Goal: Browse casually: Explore the website without a specific task or goal

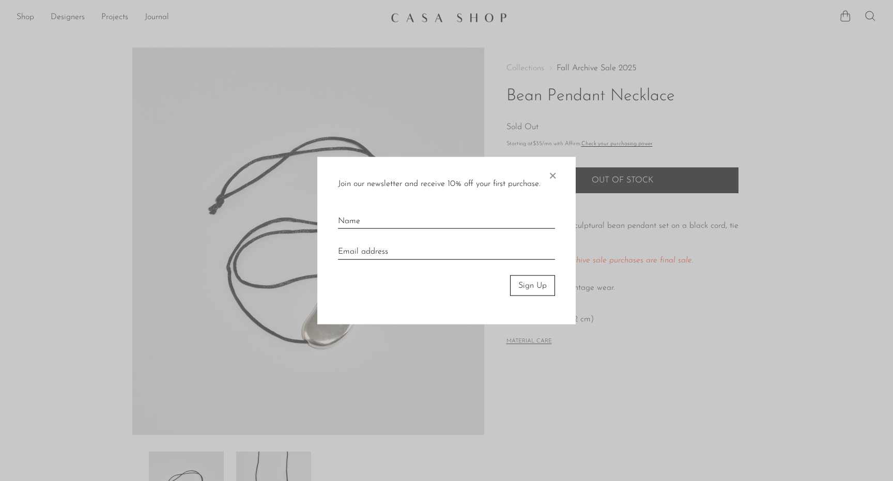
drag, startPoint x: 557, startPoint y: 177, endPoint x: 533, endPoint y: 171, distance: 24.7
click at [555, 177] on span "×" at bounding box center [552, 173] width 10 height 33
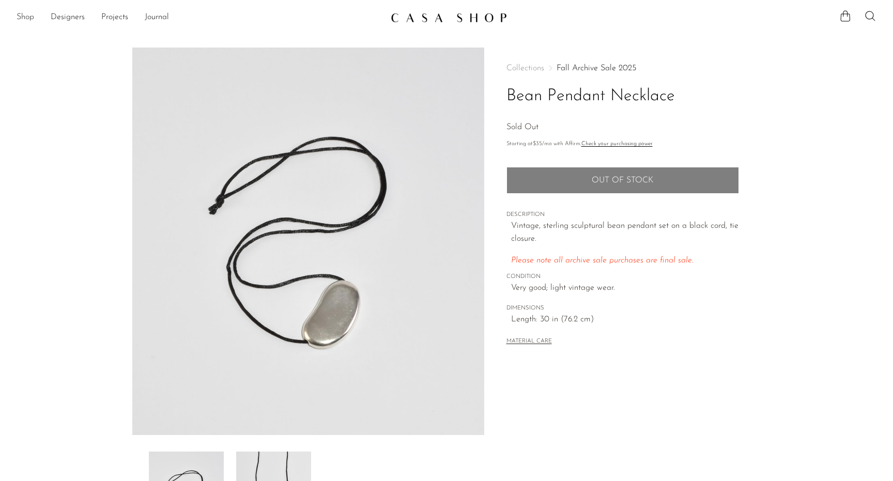
click at [26, 14] on link "Shop" at bounding box center [26, 17] width 18 height 13
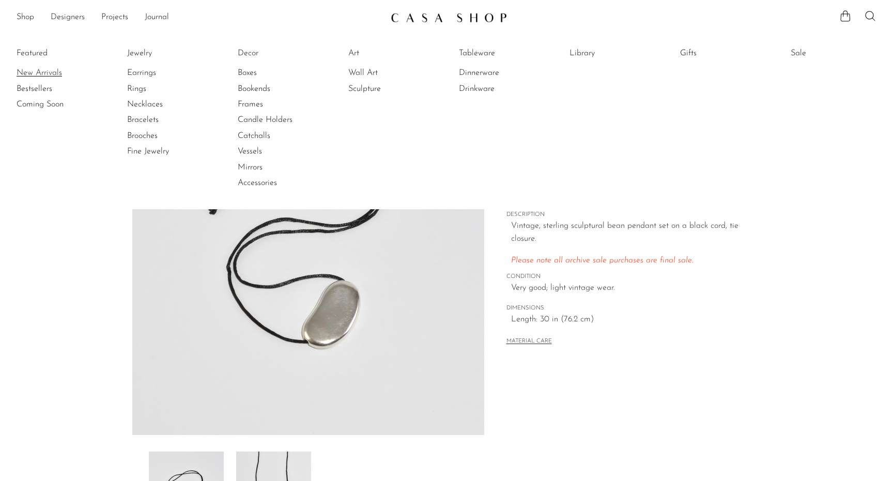
click at [39, 69] on link "New Arrivals" at bounding box center [56, 72] width 78 height 11
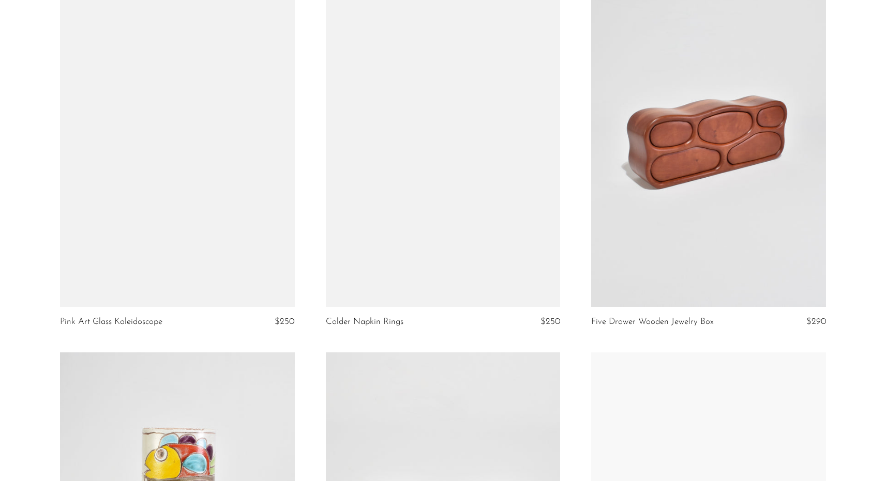
scroll to position [1613, 0]
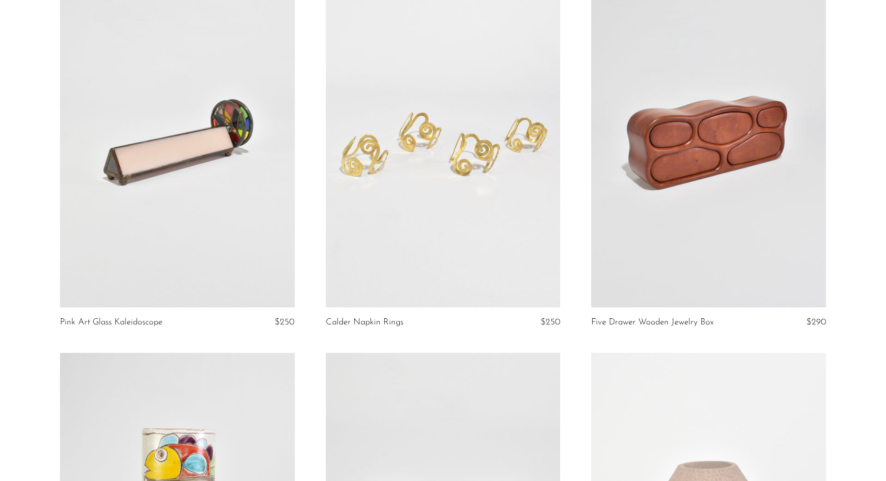
click at [736, 145] on link at bounding box center [708, 143] width 235 height 328
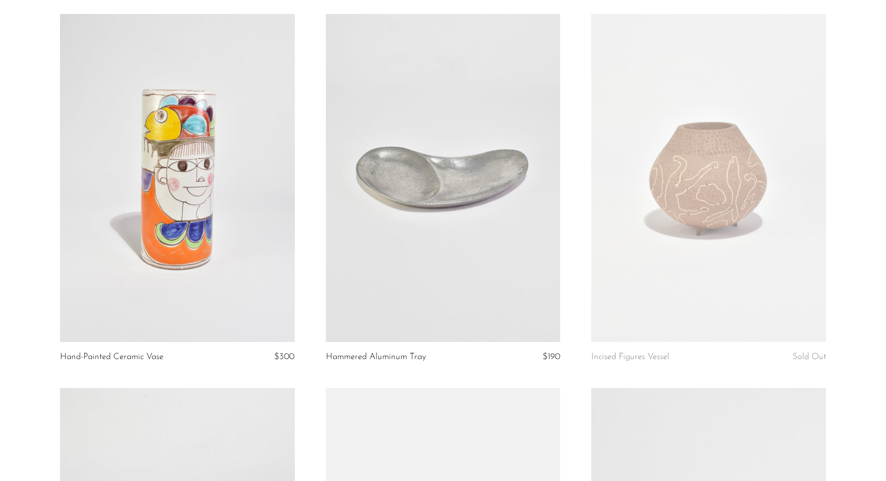
scroll to position [1954, 0]
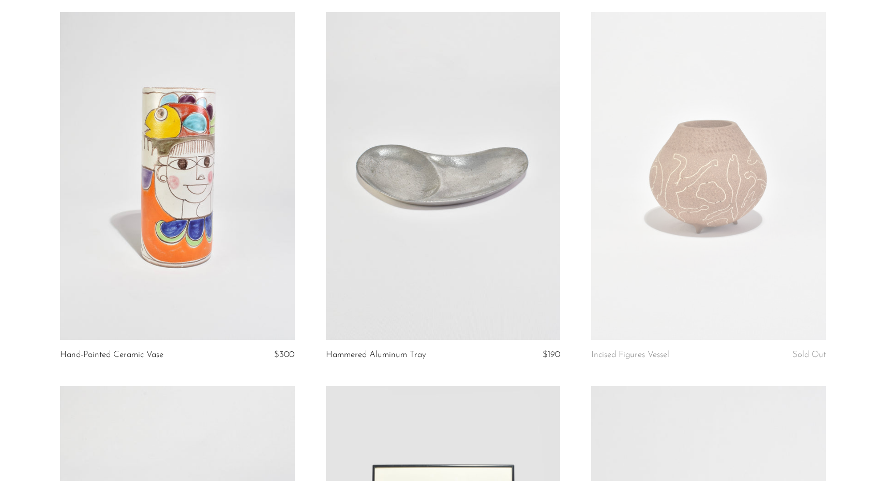
click at [515, 212] on link at bounding box center [443, 176] width 235 height 328
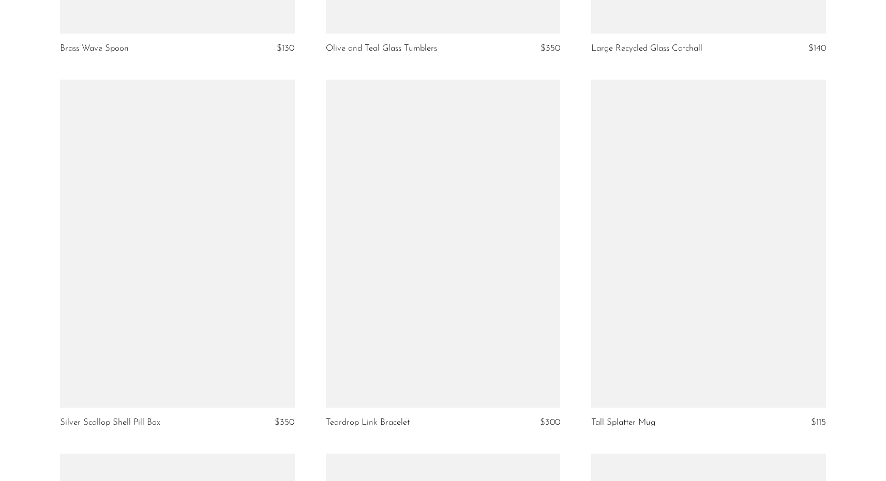
scroll to position [4015, 0]
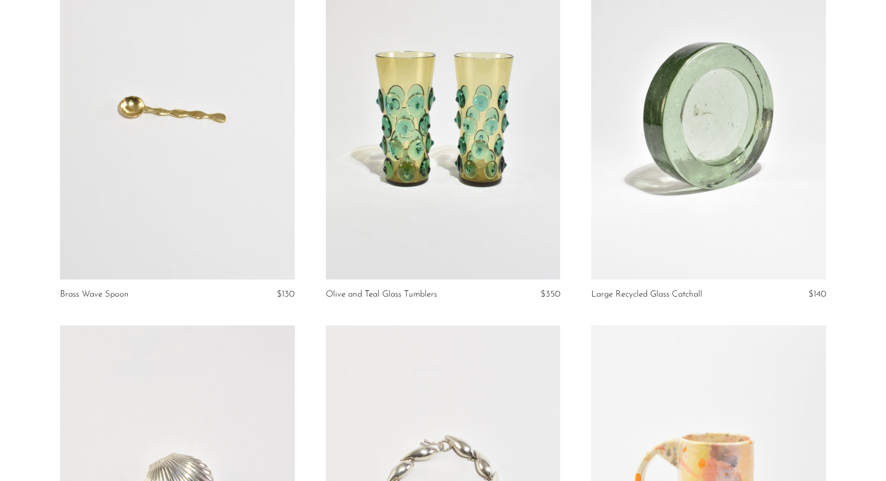
scroll to position [3329, 0]
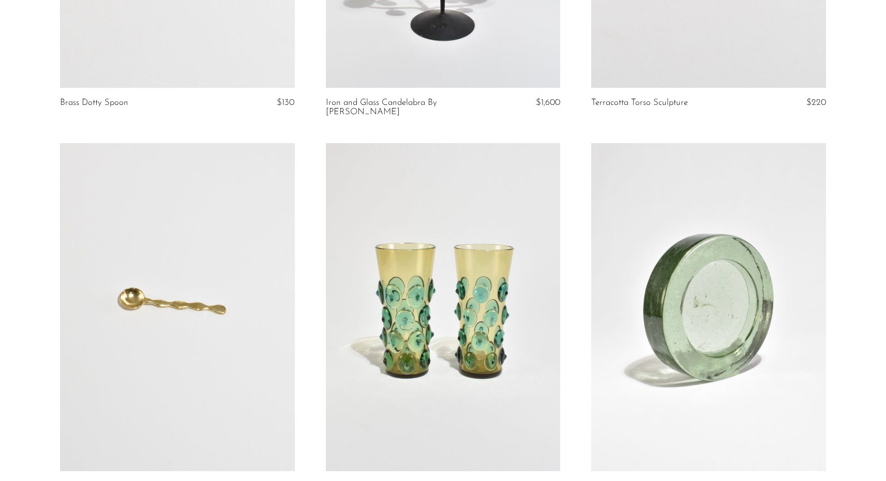
click at [160, 264] on link at bounding box center [177, 307] width 235 height 328
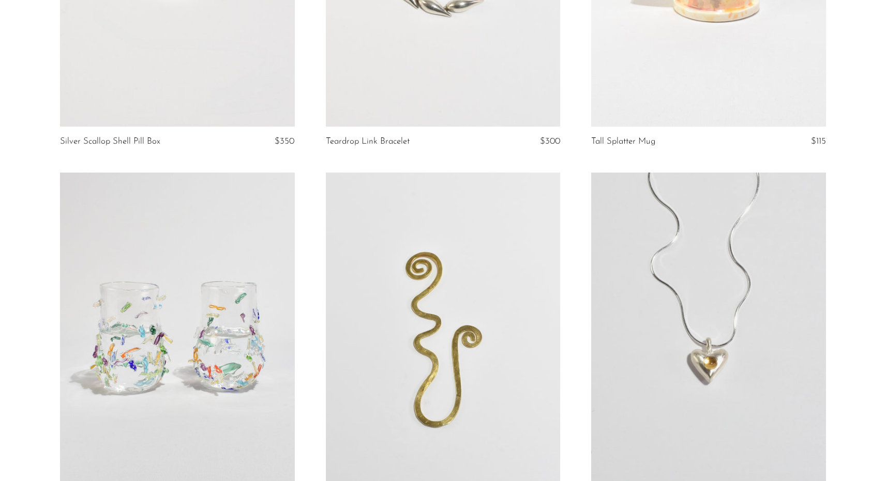
scroll to position [4354, 0]
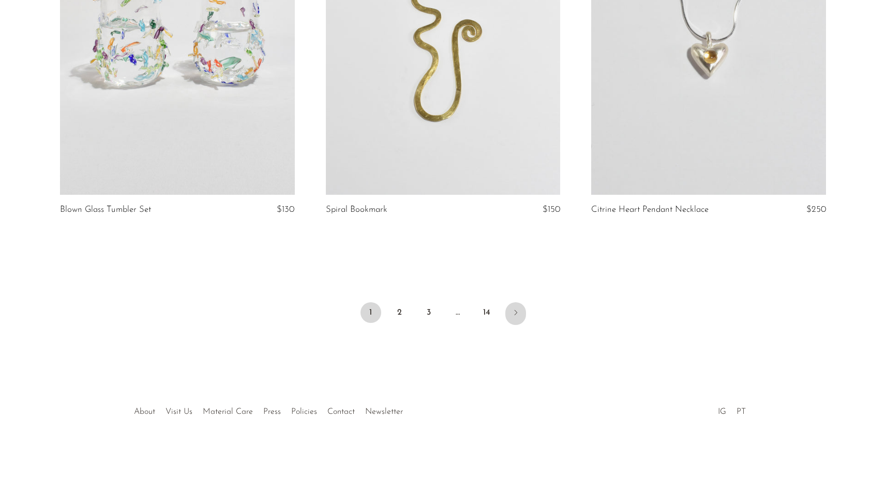
click at [516, 314] on icon "Next" at bounding box center [515, 313] width 8 height 8
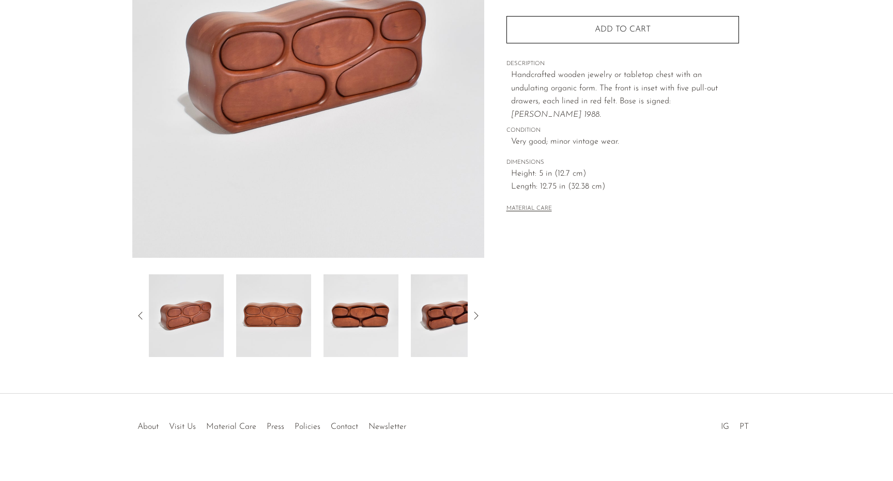
scroll to position [178, 0]
click at [288, 316] on img at bounding box center [273, 315] width 75 height 83
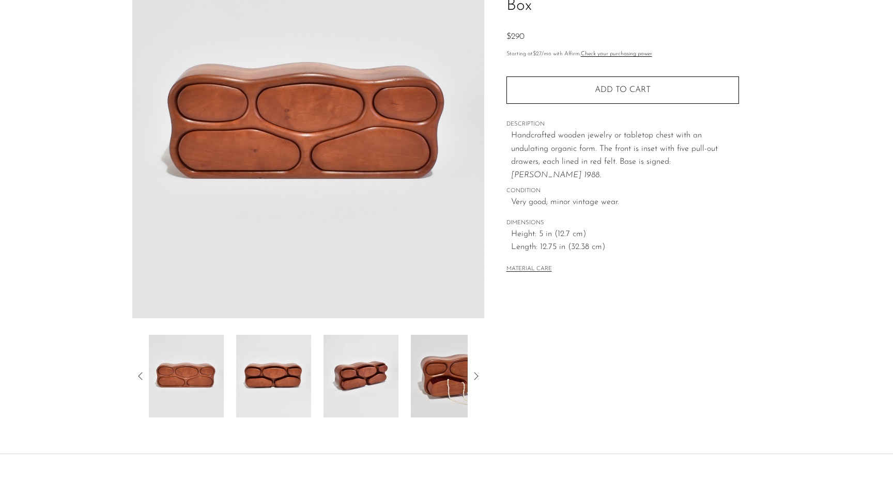
scroll to position [116, 0]
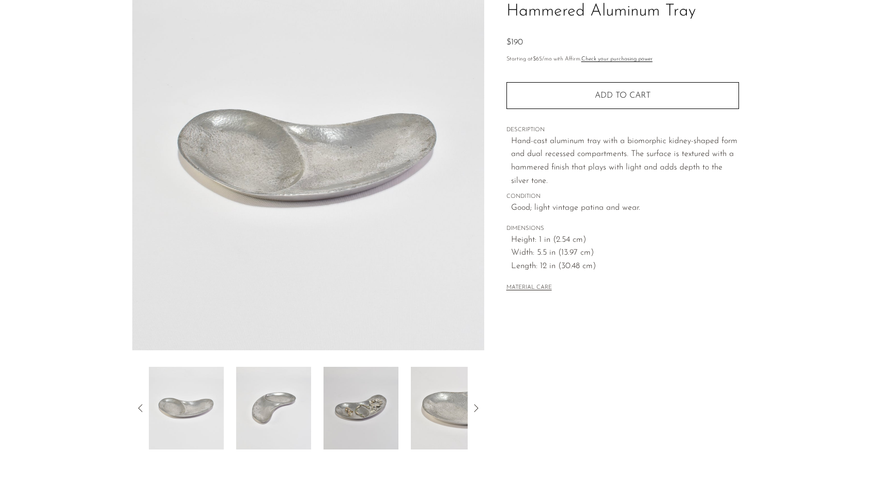
scroll to position [192, 0]
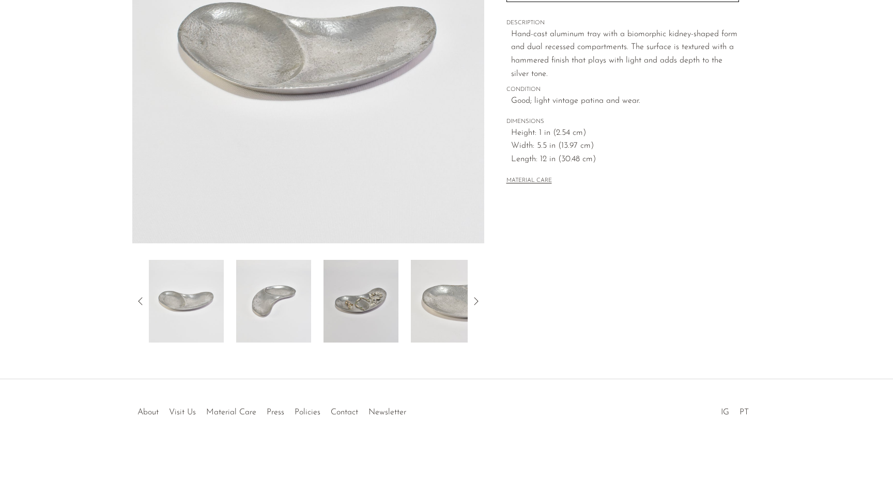
click at [478, 301] on icon at bounding box center [476, 301] width 12 height 12
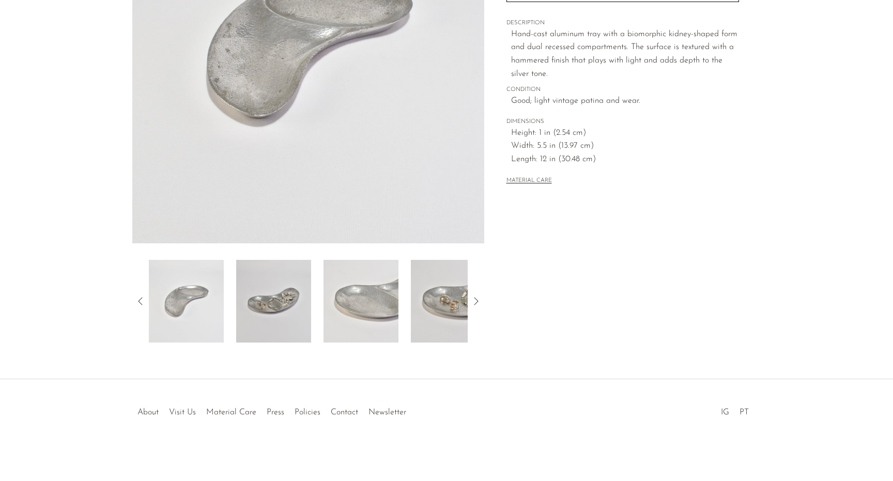
click at [477, 299] on icon at bounding box center [476, 301] width 12 height 12
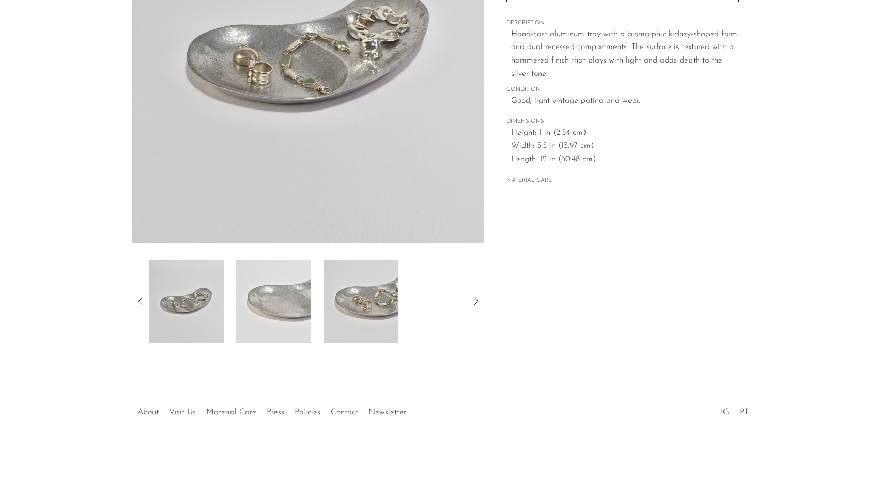
click at [477, 299] on icon at bounding box center [476, 301] width 12 height 12
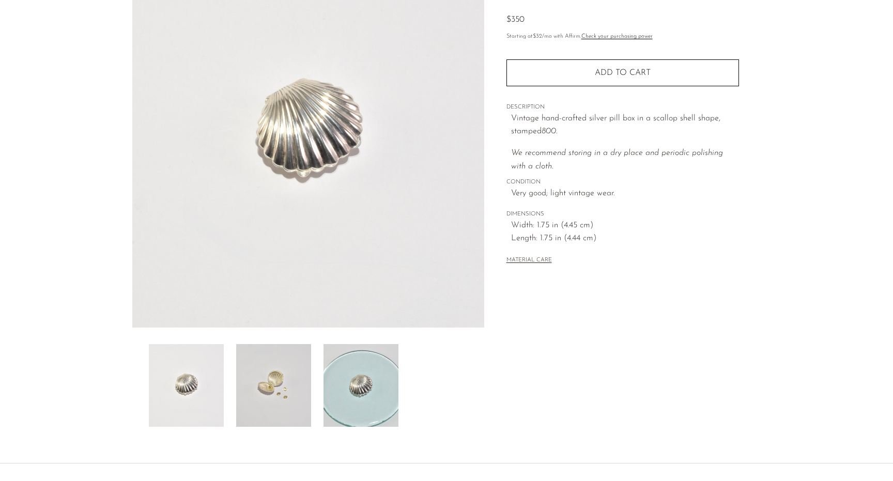
scroll to position [108, 0]
click at [282, 388] on img at bounding box center [273, 385] width 75 height 83
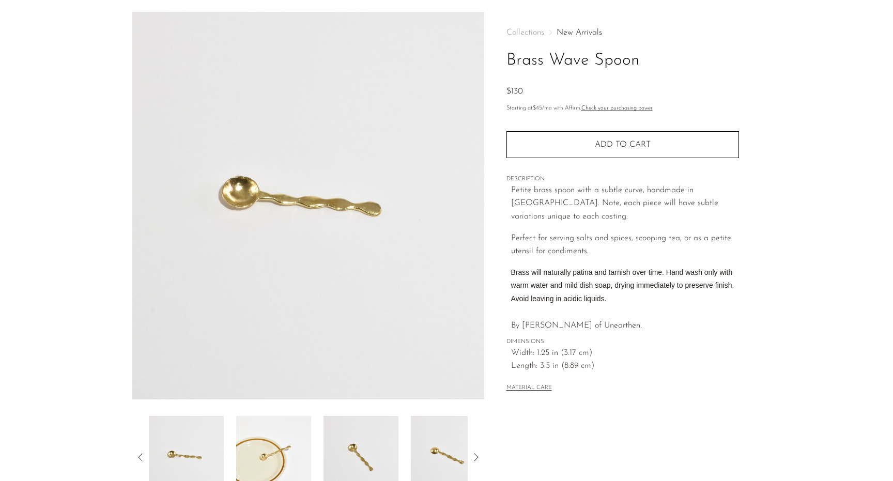
scroll to position [37, 0]
click at [348, 453] on img at bounding box center [361, 456] width 75 height 83
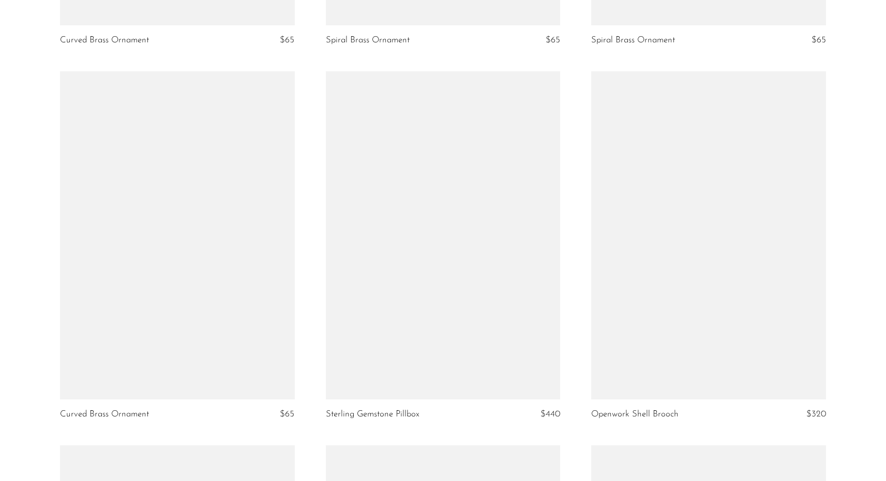
scroll to position [2270, 0]
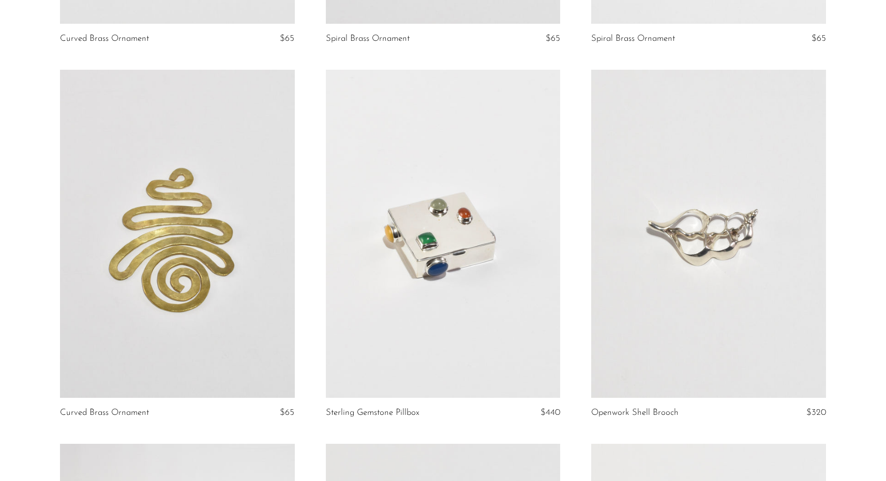
click at [683, 263] on link at bounding box center [708, 234] width 235 height 328
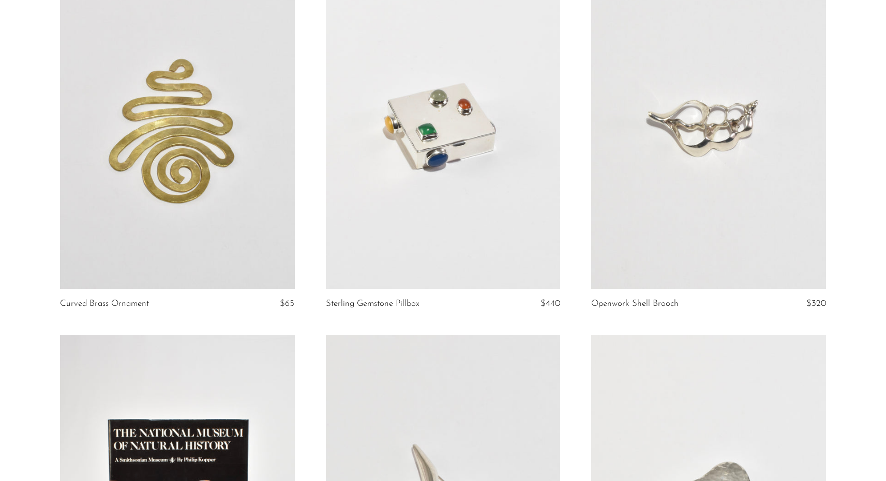
scroll to position [2374, 0]
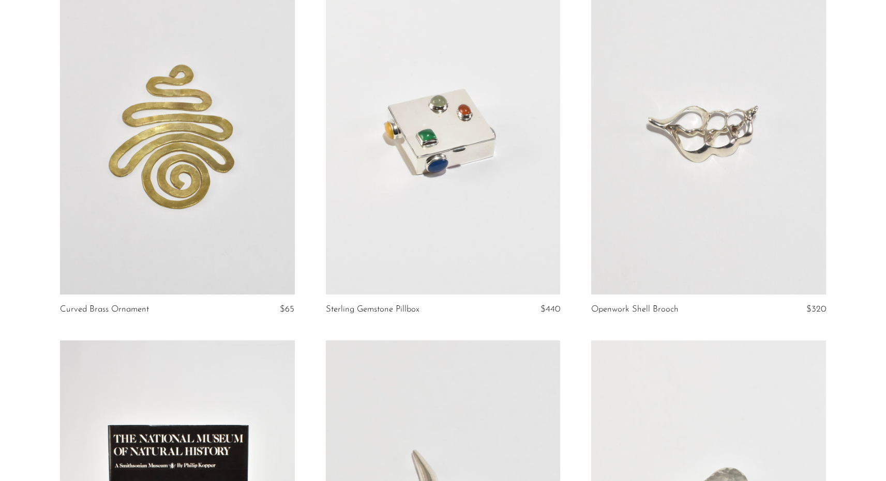
click at [154, 166] on link at bounding box center [177, 130] width 235 height 328
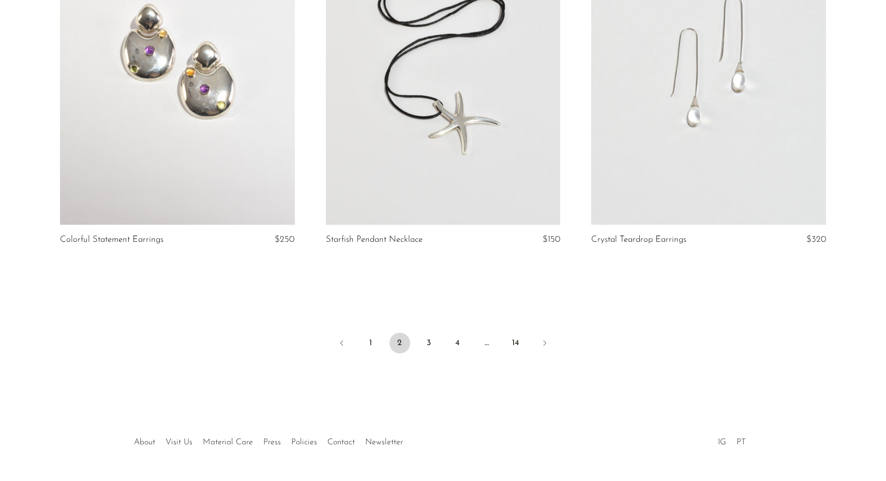
scroll to position [4344, 0]
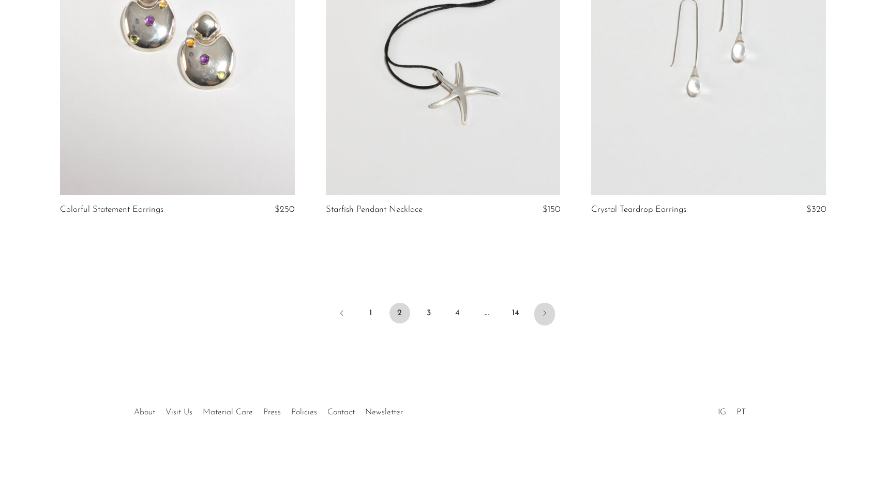
click at [547, 311] on icon "Next" at bounding box center [544, 313] width 8 height 8
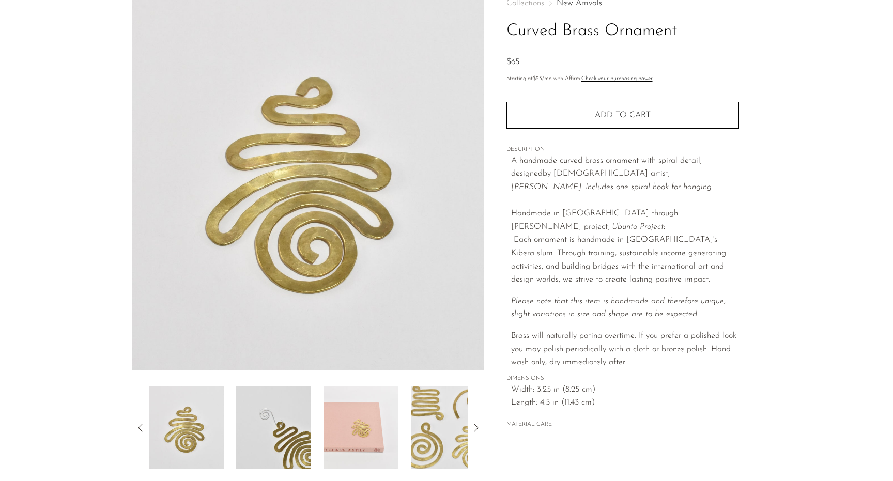
scroll to position [192, 0]
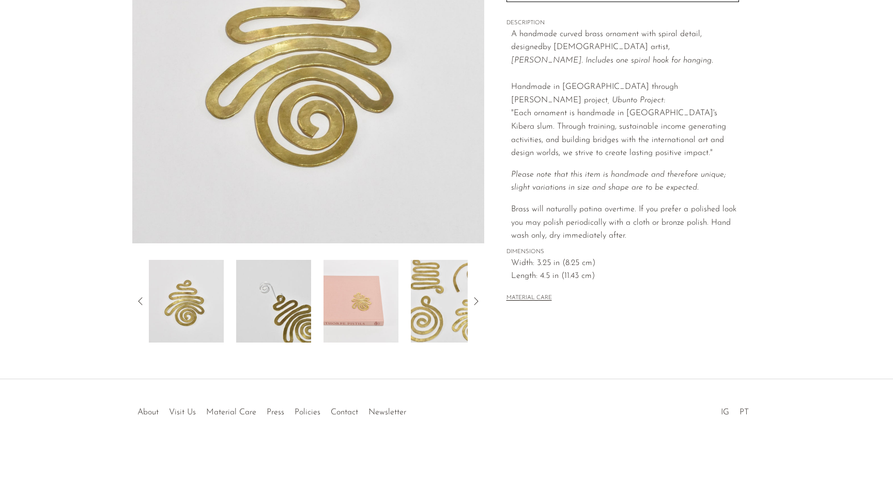
click at [371, 307] on img at bounding box center [361, 301] width 75 height 83
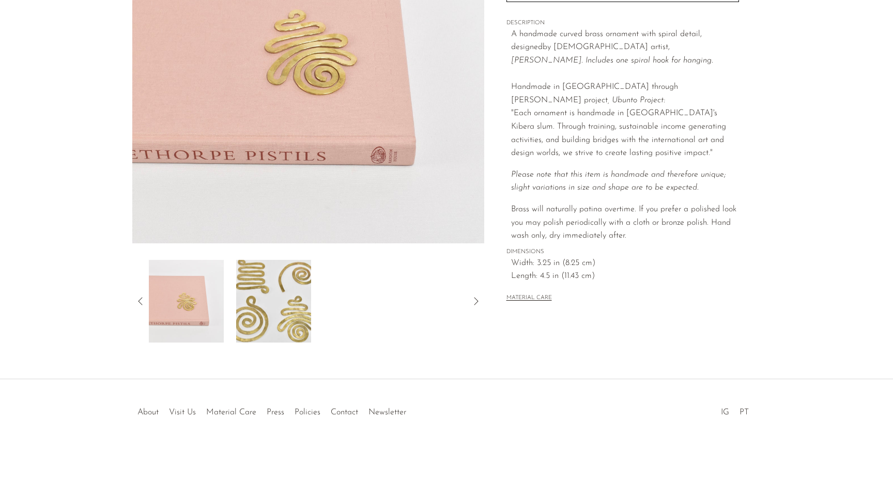
click at [280, 307] on img at bounding box center [273, 301] width 75 height 83
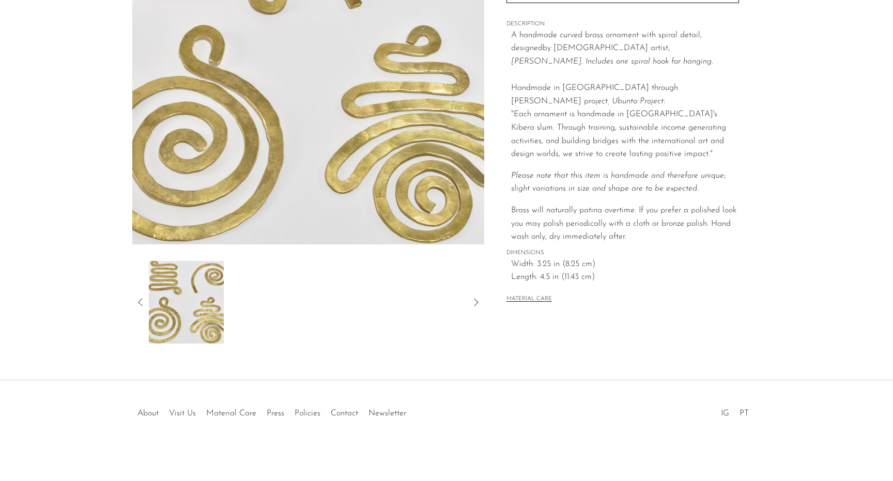
scroll to position [190, 0]
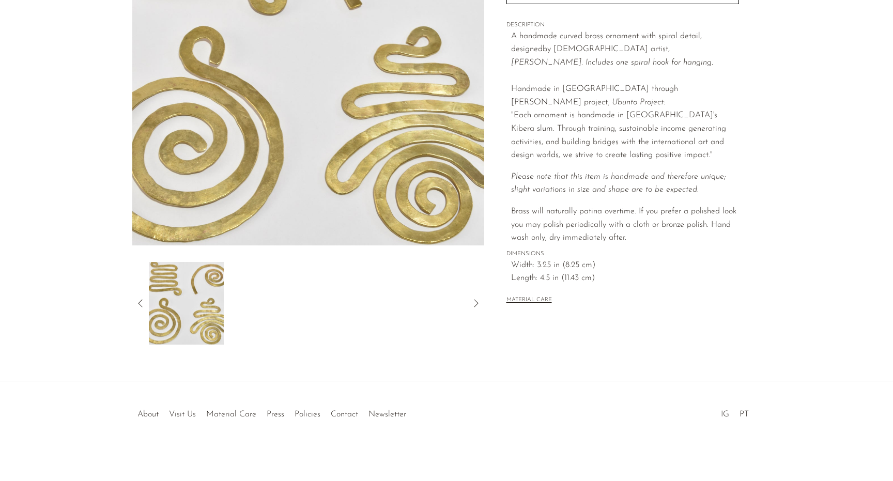
click at [356, 193] on img at bounding box center [308, 52] width 352 height 388
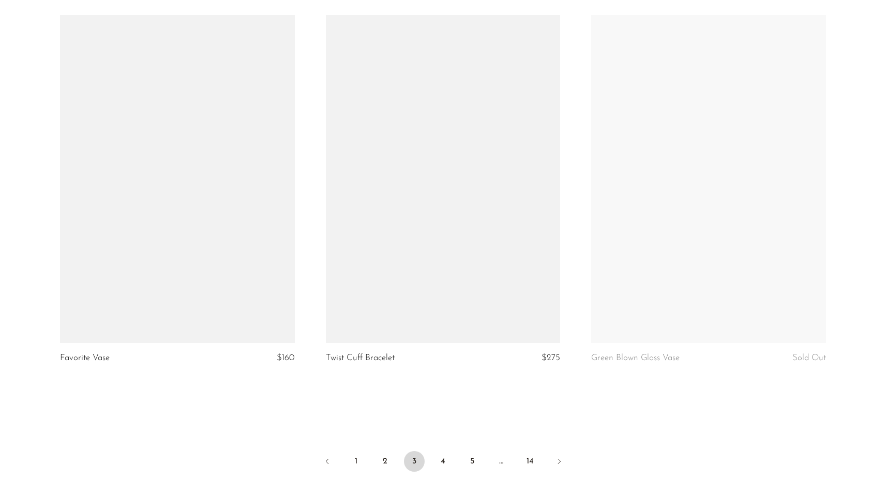
scroll to position [4198, 0]
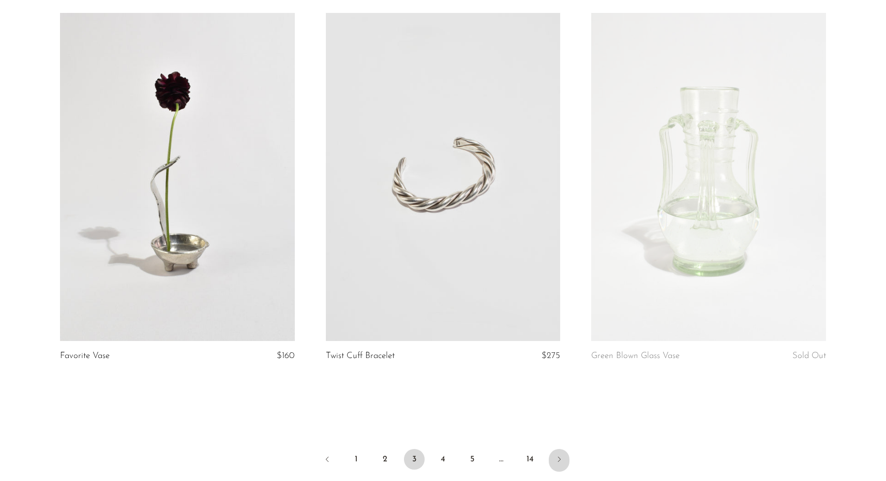
click at [562, 460] on icon "Next" at bounding box center [559, 459] width 8 height 8
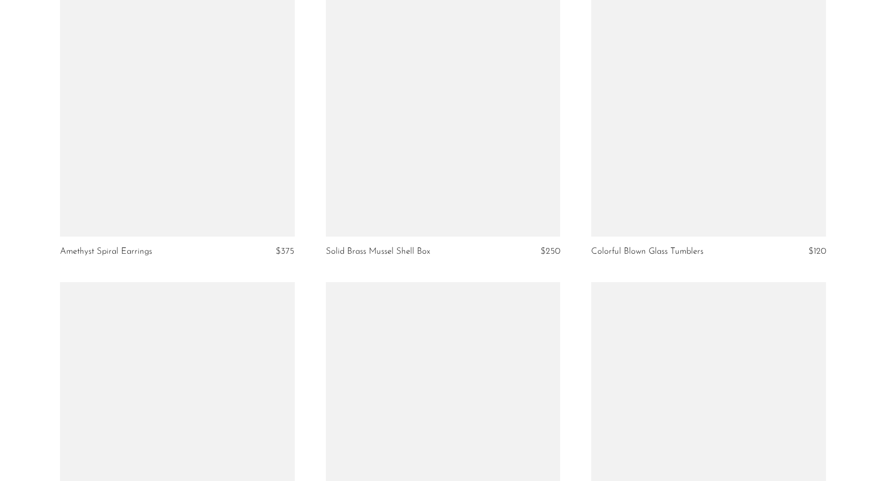
scroll to position [2980, 0]
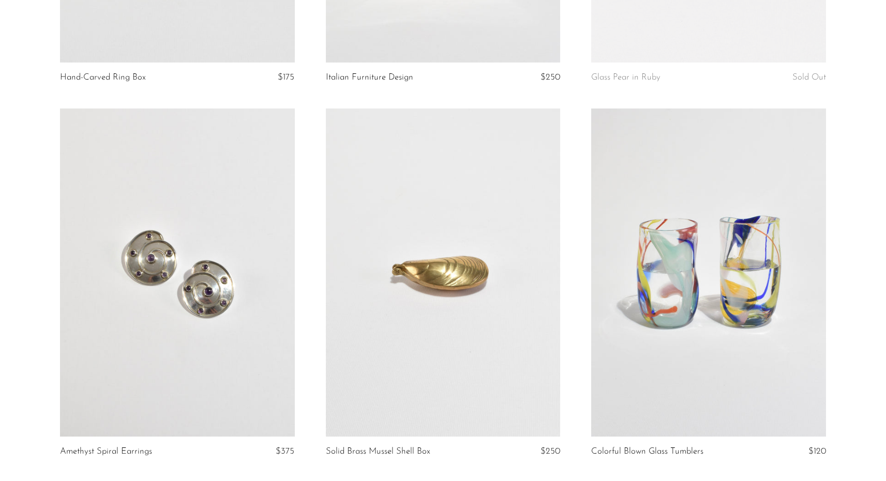
click at [472, 269] on link at bounding box center [443, 273] width 235 height 328
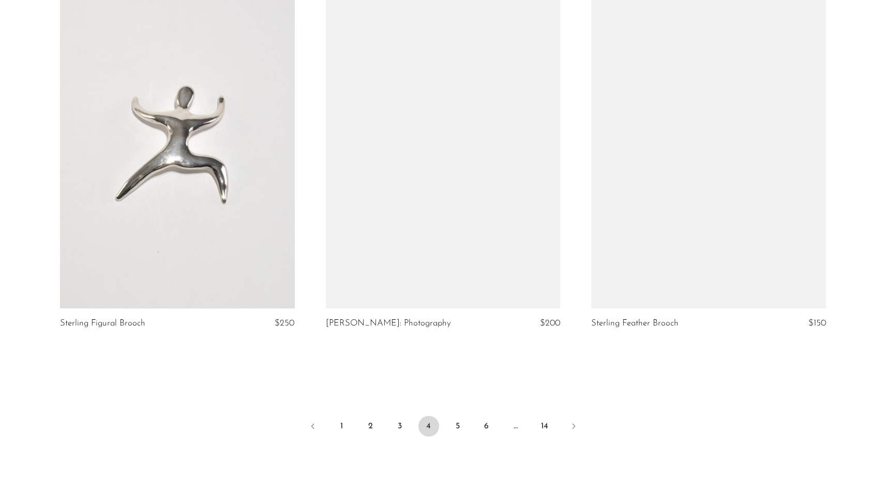
scroll to position [4241, 0]
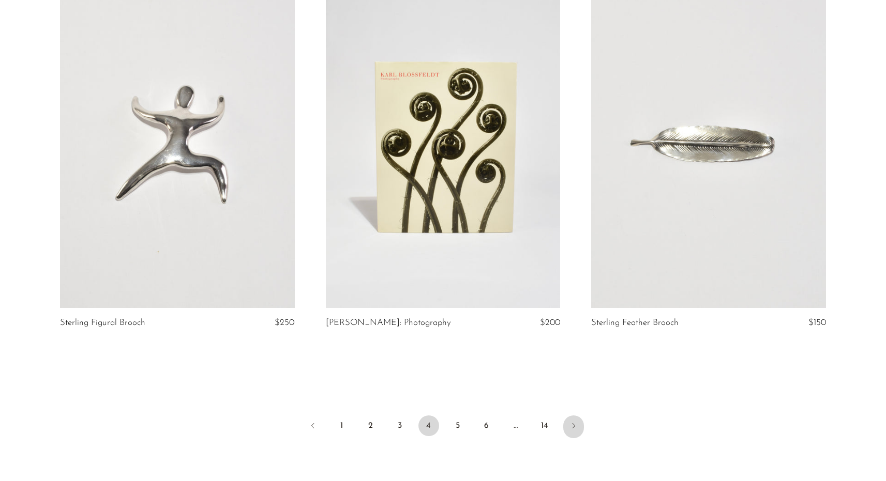
click at [569, 422] on icon "Next" at bounding box center [573, 426] width 8 height 8
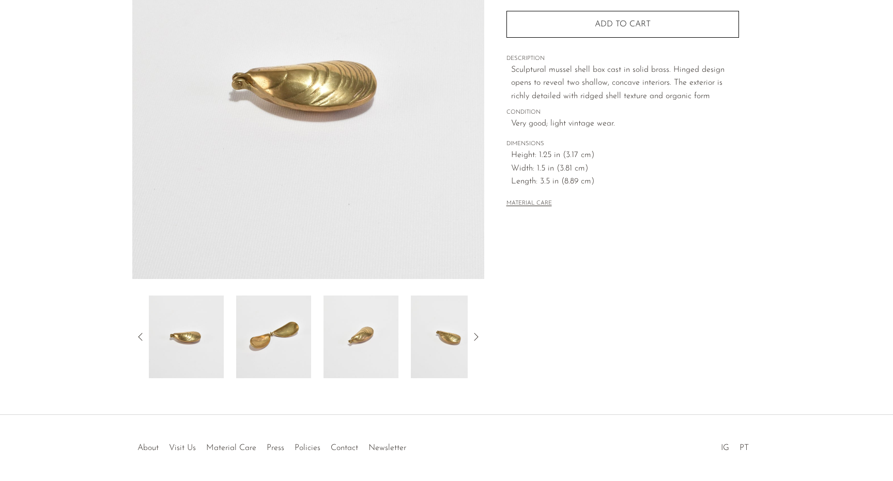
scroll to position [192, 0]
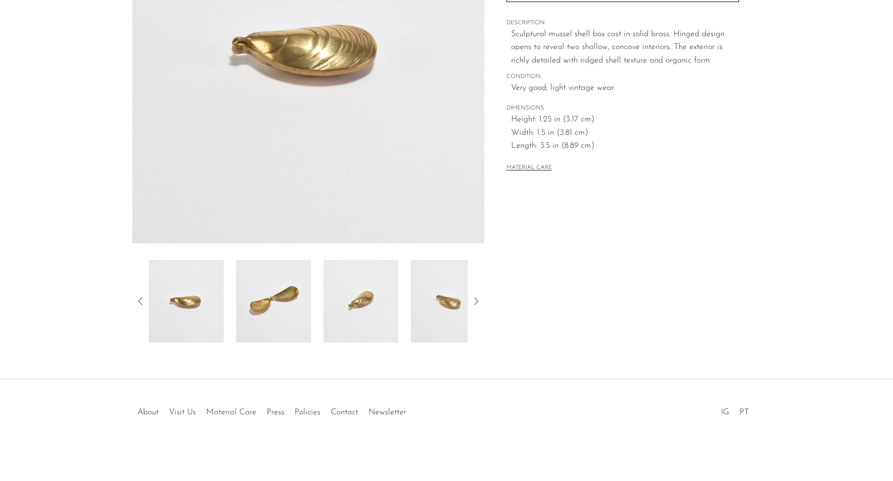
click at [288, 298] on img at bounding box center [273, 301] width 75 height 83
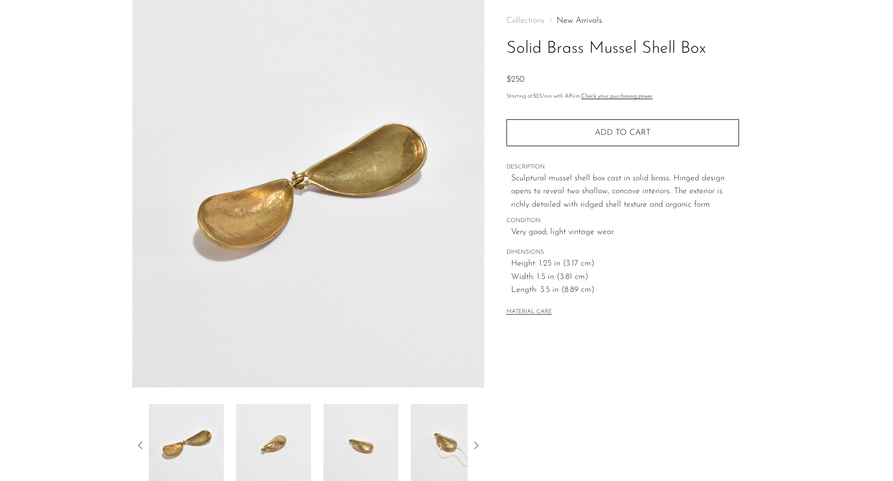
scroll to position [47, 0]
click at [368, 448] on img at bounding box center [361, 446] width 75 height 83
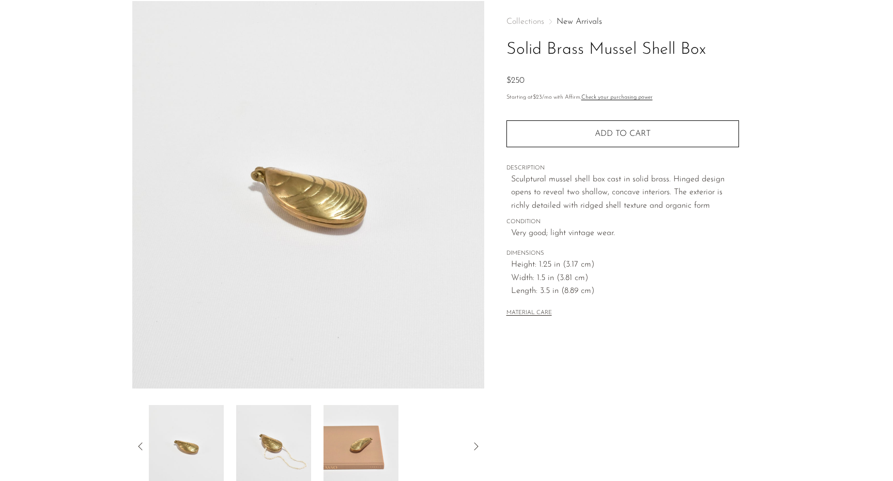
click at [270, 443] on img at bounding box center [273, 446] width 75 height 83
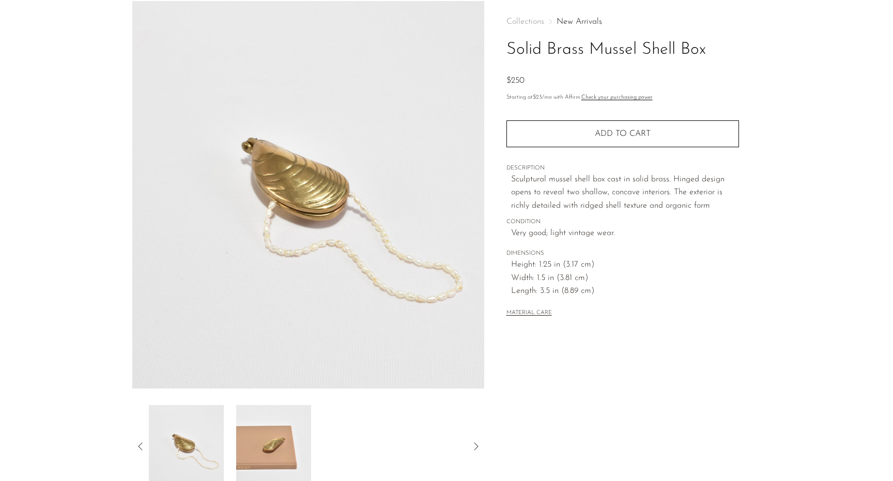
click at [142, 445] on icon at bounding box center [140, 446] width 12 height 12
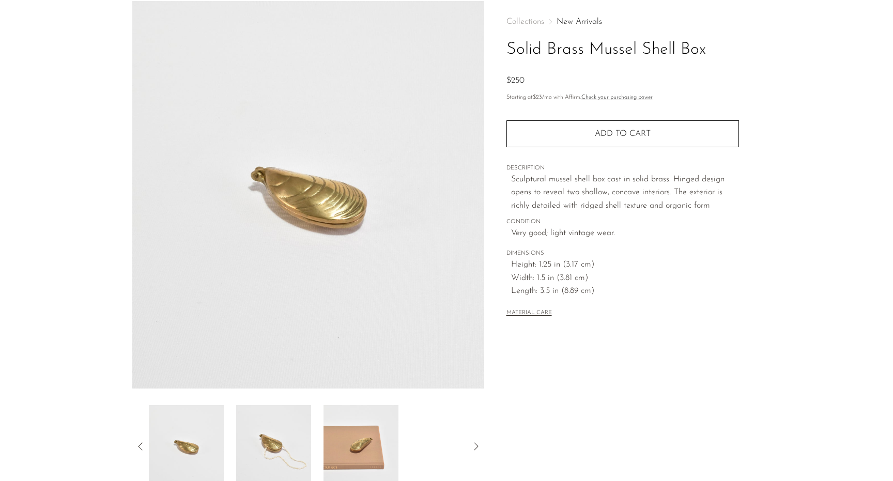
click at [187, 438] on img at bounding box center [186, 446] width 75 height 83
click at [261, 444] on img at bounding box center [273, 446] width 75 height 83
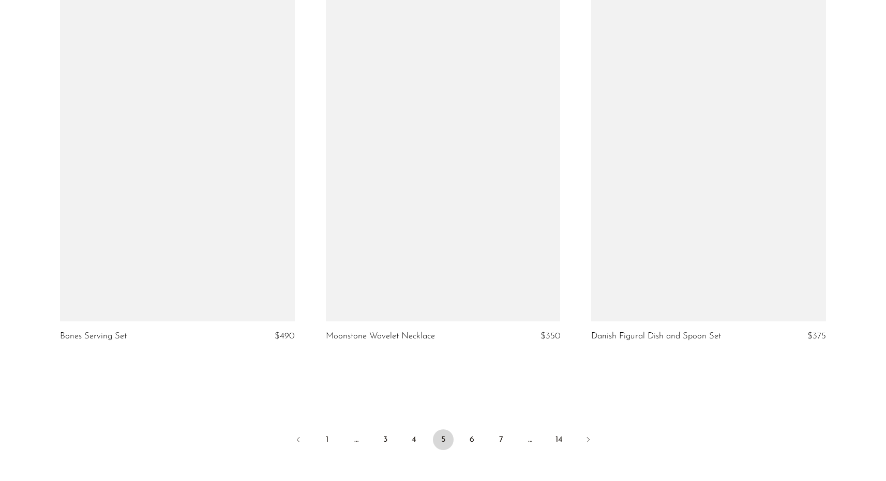
scroll to position [4299, 0]
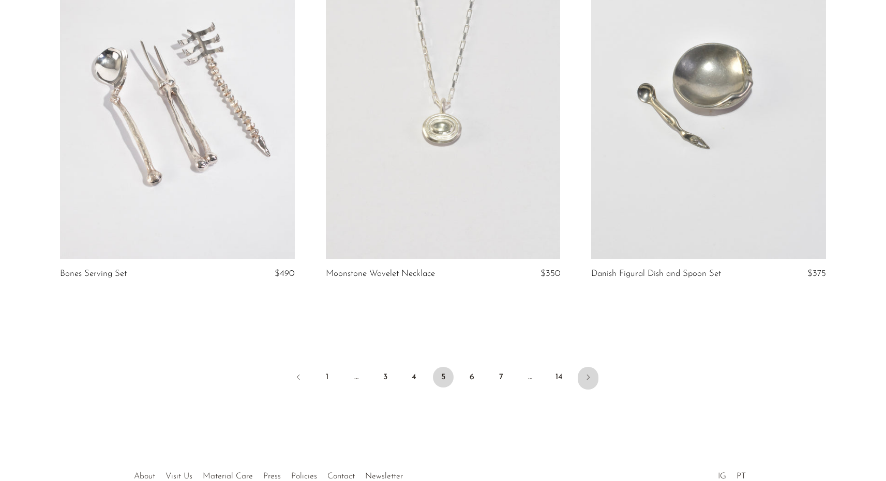
click at [587, 373] on icon "Next" at bounding box center [588, 377] width 8 height 8
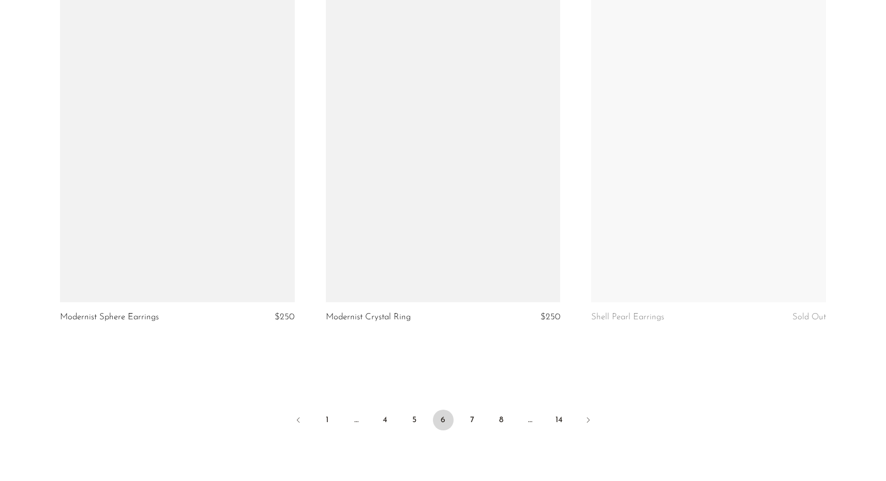
scroll to position [4332, 0]
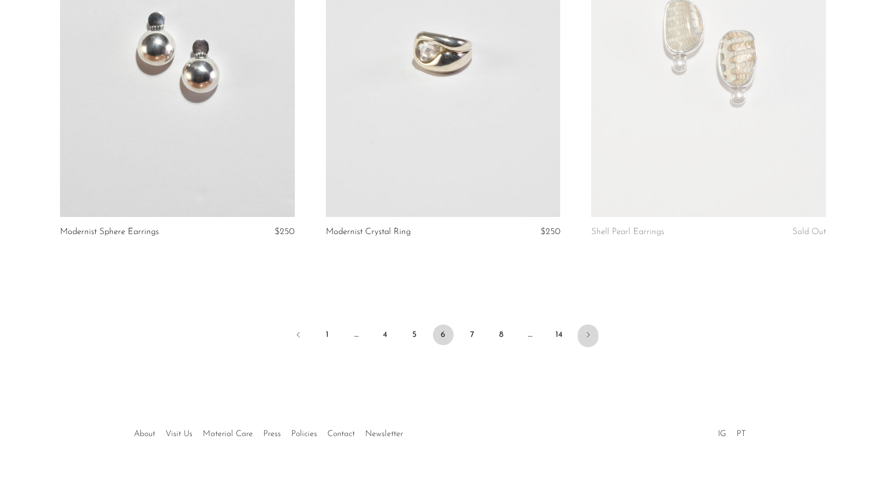
click at [589, 331] on icon "Next" at bounding box center [588, 335] width 8 height 8
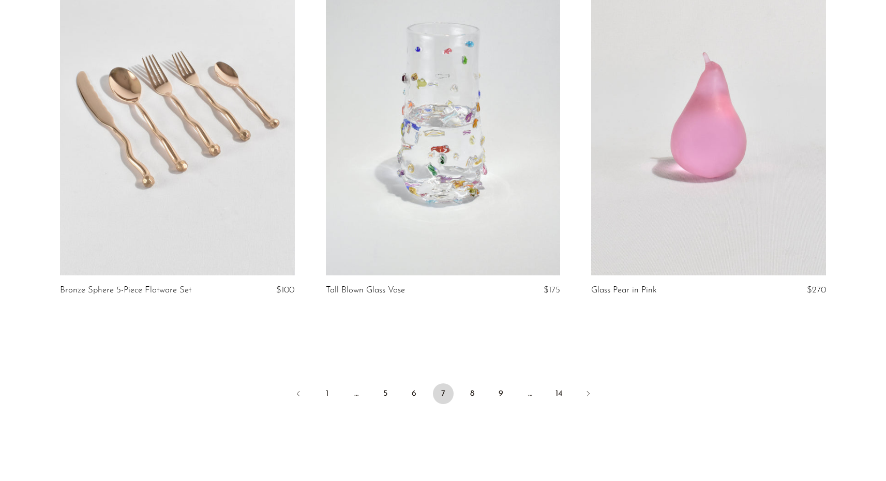
scroll to position [4266, 0]
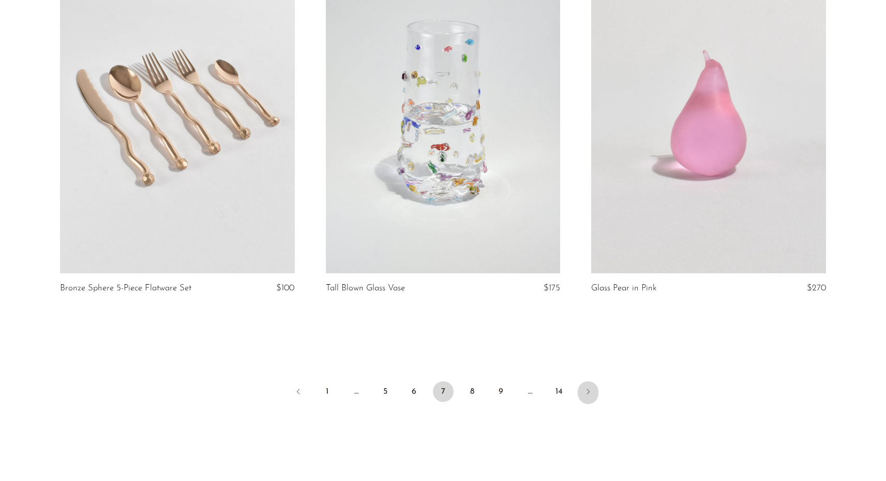
click at [589, 390] on icon "Next" at bounding box center [588, 392] width 8 height 8
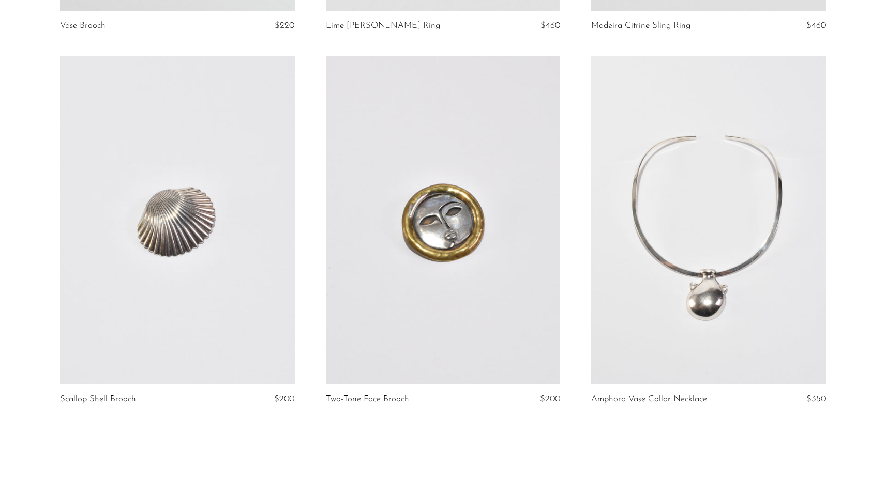
scroll to position [4344, 0]
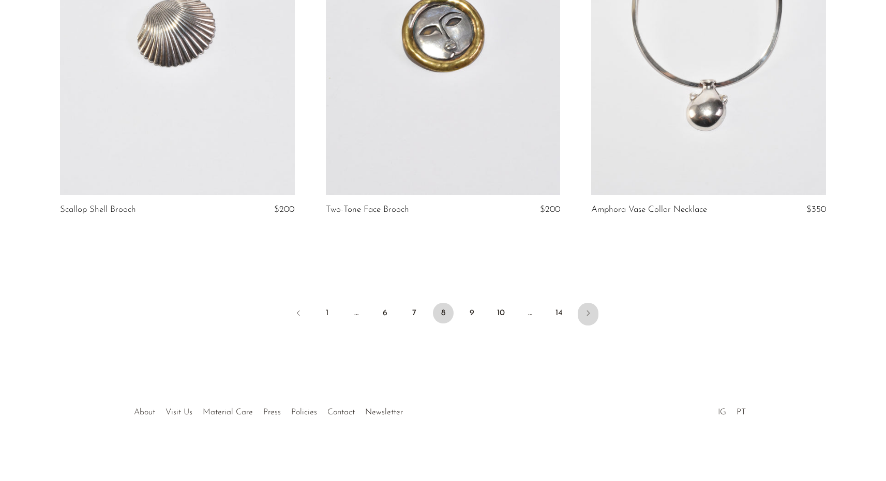
click at [588, 316] on icon "Next" at bounding box center [588, 313] width 8 height 8
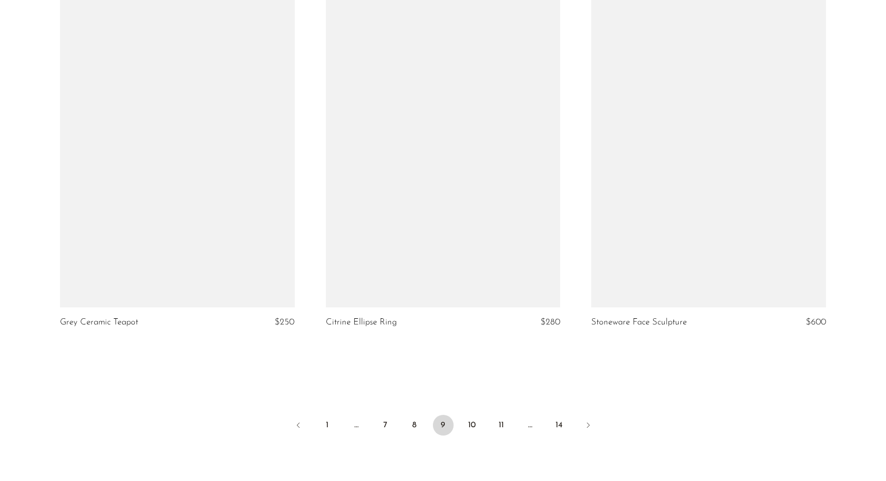
scroll to position [4250, 0]
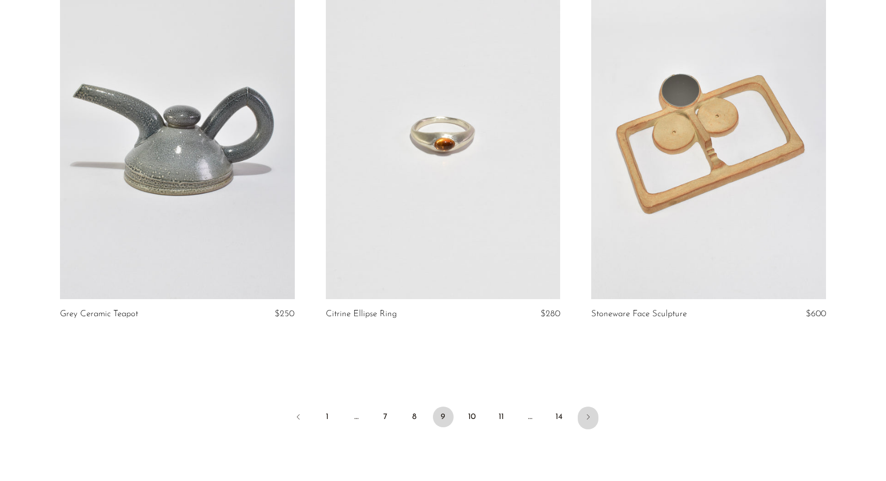
click at [587, 413] on icon "Next" at bounding box center [588, 417] width 8 height 8
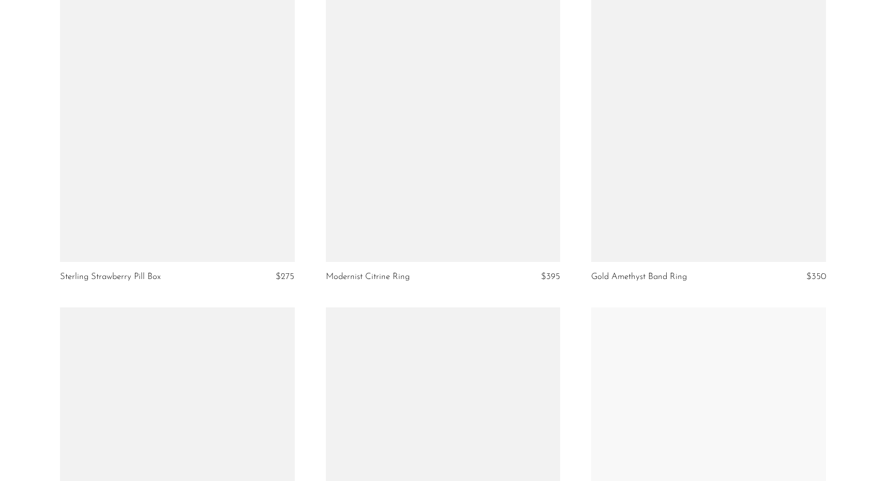
scroll to position [3895, 0]
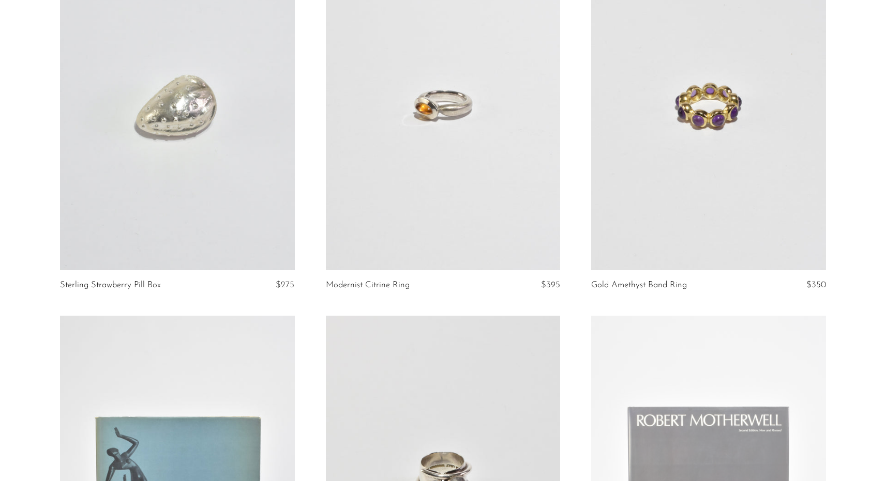
click at [169, 127] on link at bounding box center [177, 106] width 235 height 328
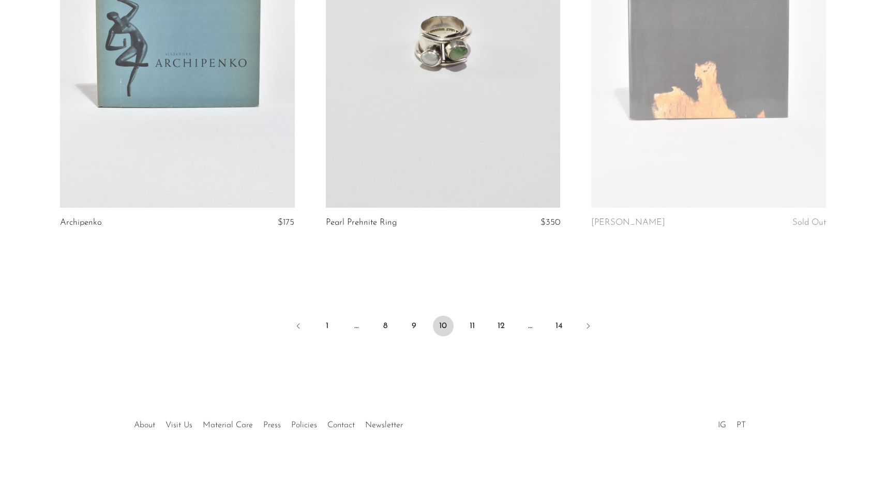
scroll to position [4344, 0]
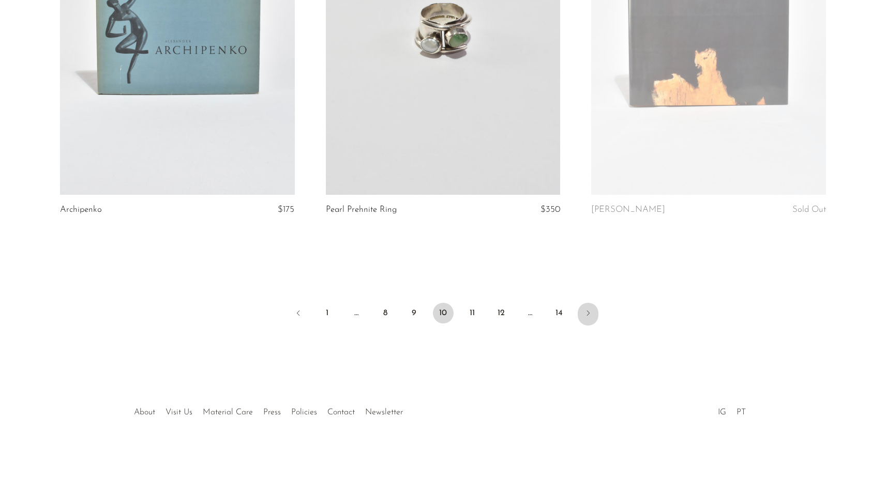
click at [589, 310] on icon "Next" at bounding box center [588, 313] width 8 height 8
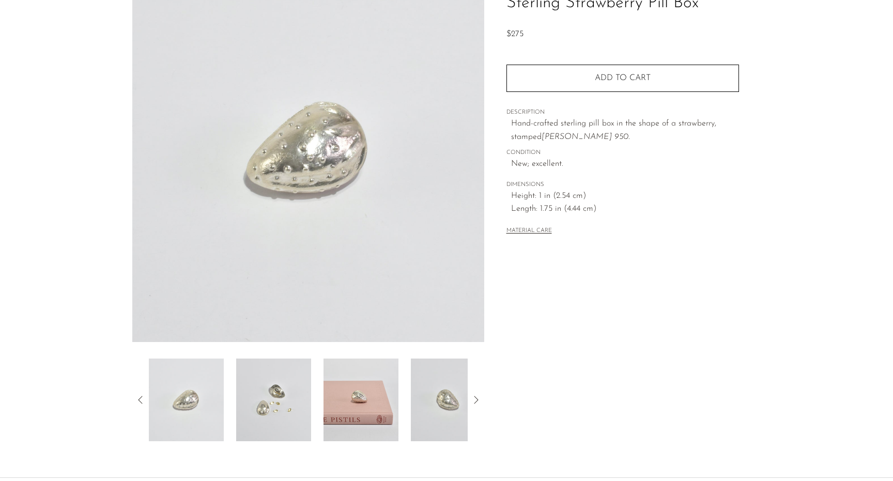
scroll to position [192, 0]
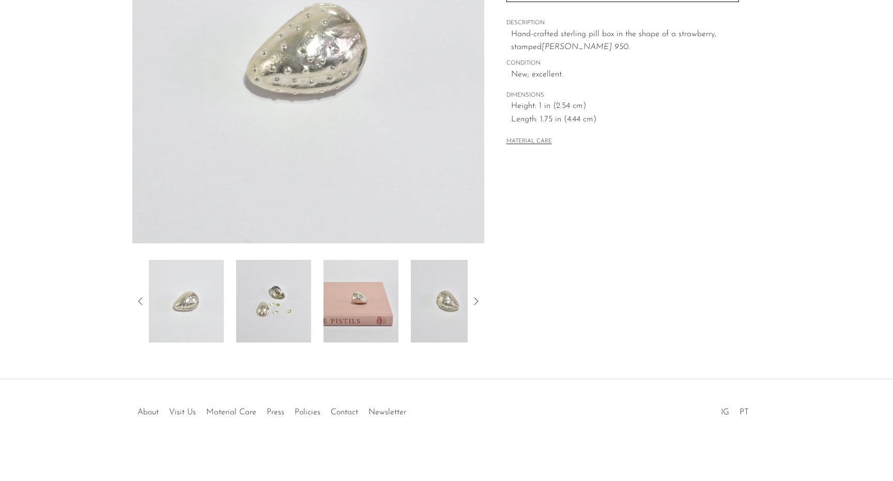
click at [267, 314] on img at bounding box center [273, 301] width 75 height 83
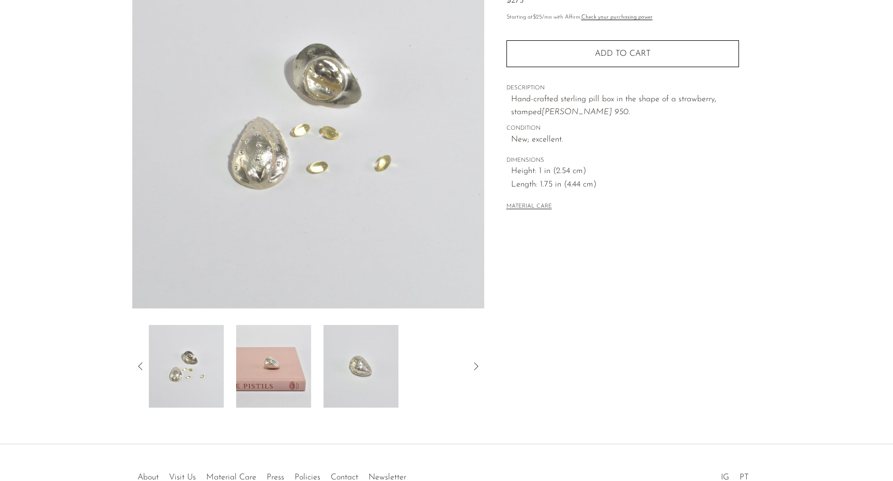
scroll to position [126, 0]
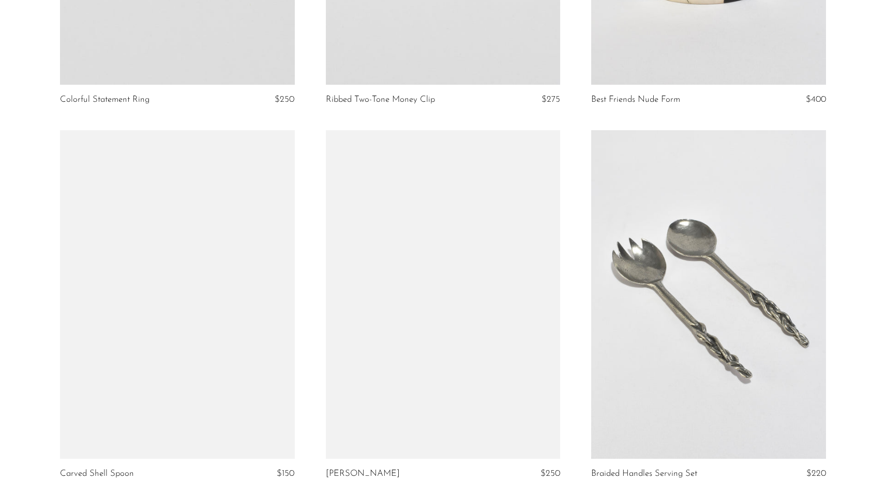
scroll to position [497, 0]
